Goal: Task Accomplishment & Management: Manage account settings

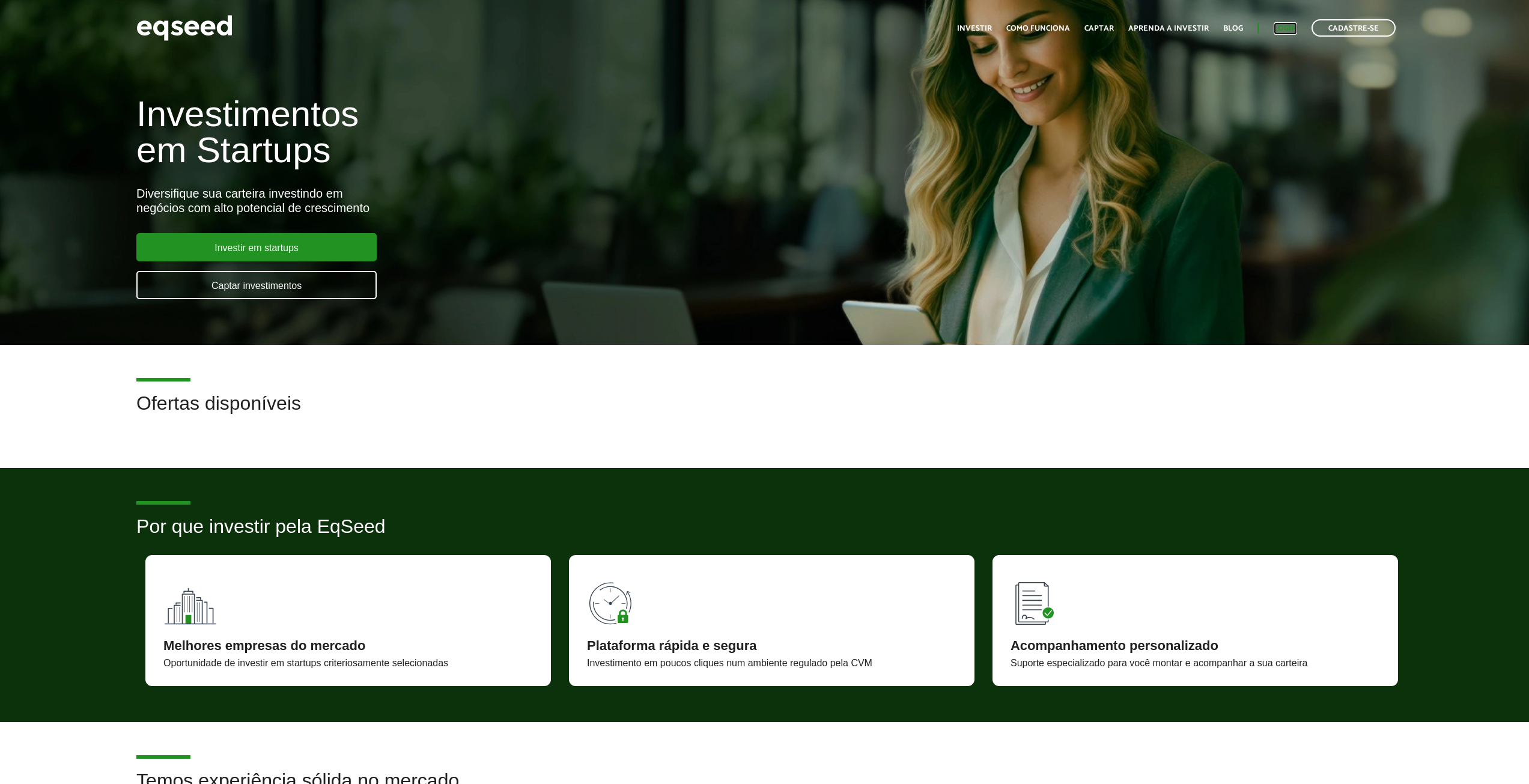
click at [1289, 29] on link "Login" at bounding box center [1285, 28] width 24 height 8
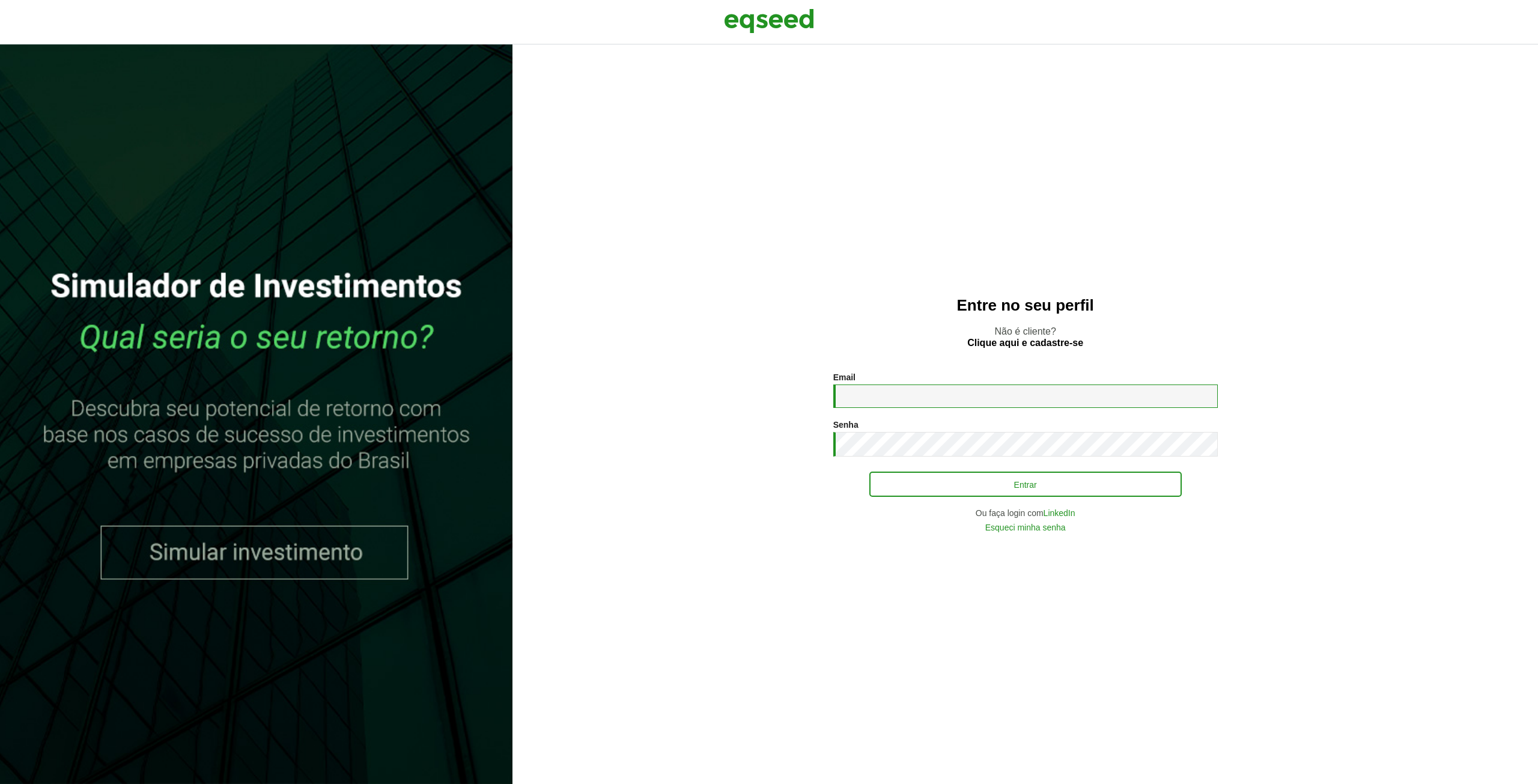
type input "**********"
click at [1056, 480] on button "Entrar" at bounding box center [1025, 484] width 313 height 23
